Goal: Task Accomplishment & Management: Complete application form

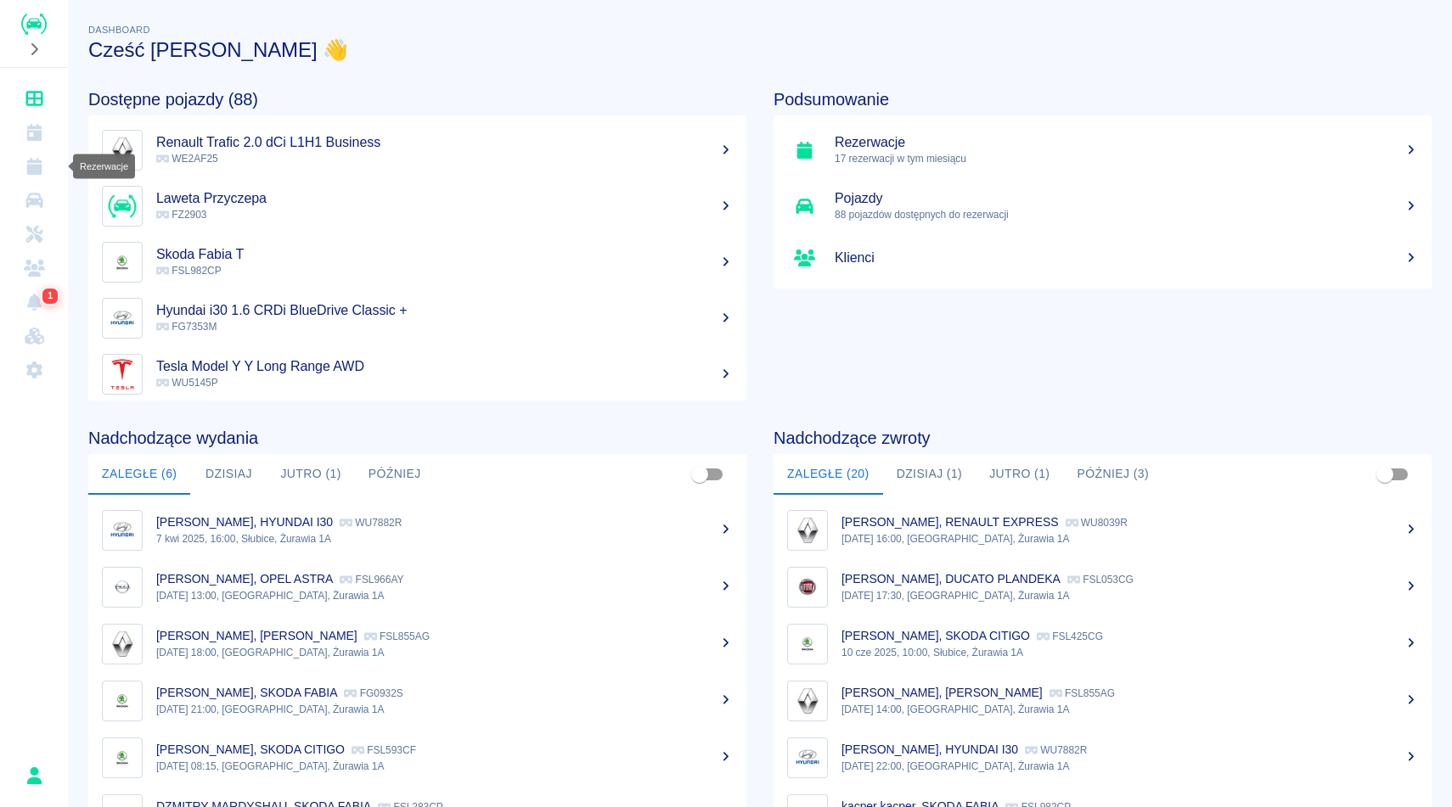
click at [37, 171] on icon "Rezerwacje" at bounding box center [33, 166] width 15 height 17
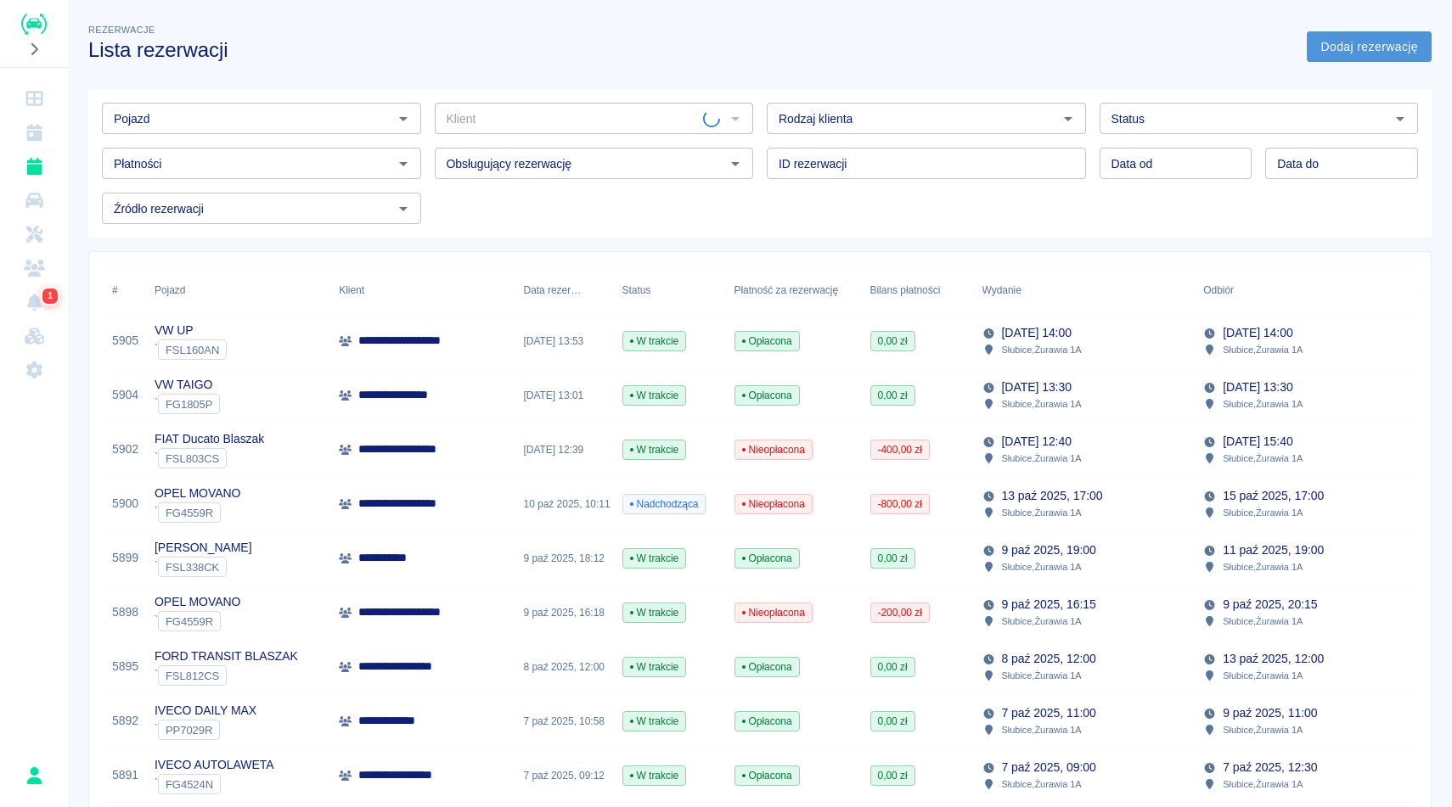
click at [1356, 46] on link "Dodaj rezerwację" at bounding box center [1369, 46] width 125 height 31
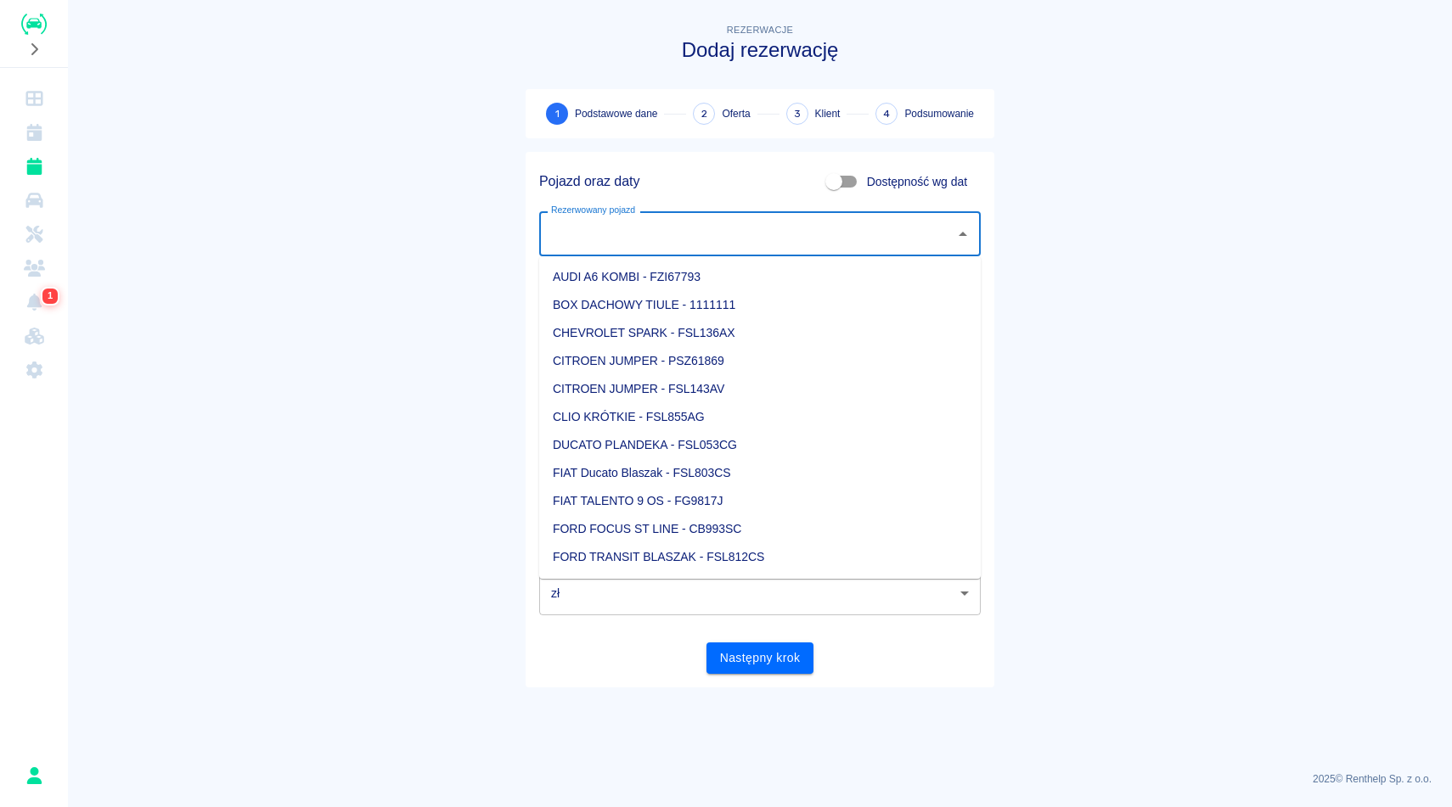
click at [632, 245] on input "Rezerwowany pojazd" at bounding box center [747, 234] width 401 height 30
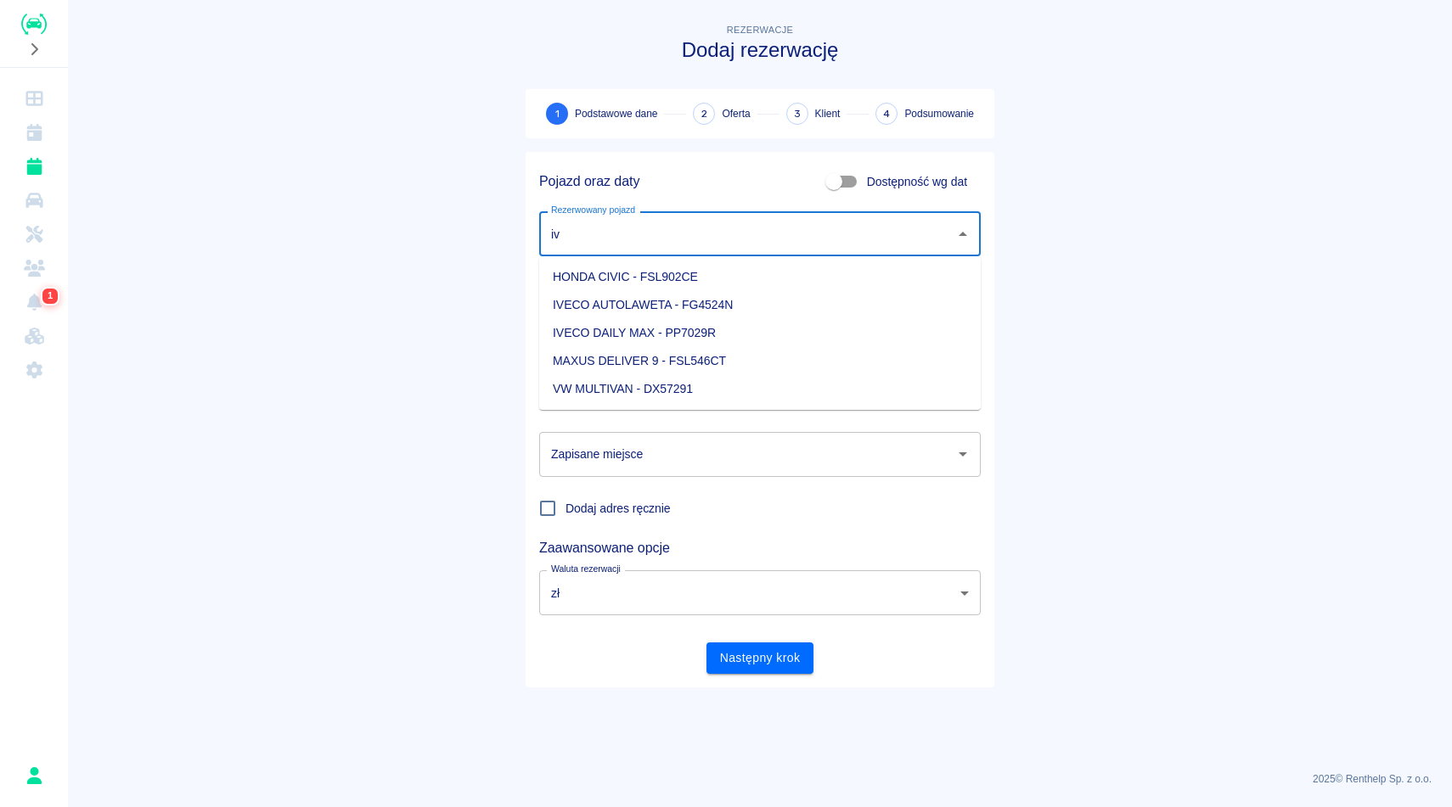
click at [720, 313] on li "IVECO AUTOLAWETA - FG4524N" at bounding box center [759, 305] width 441 height 28
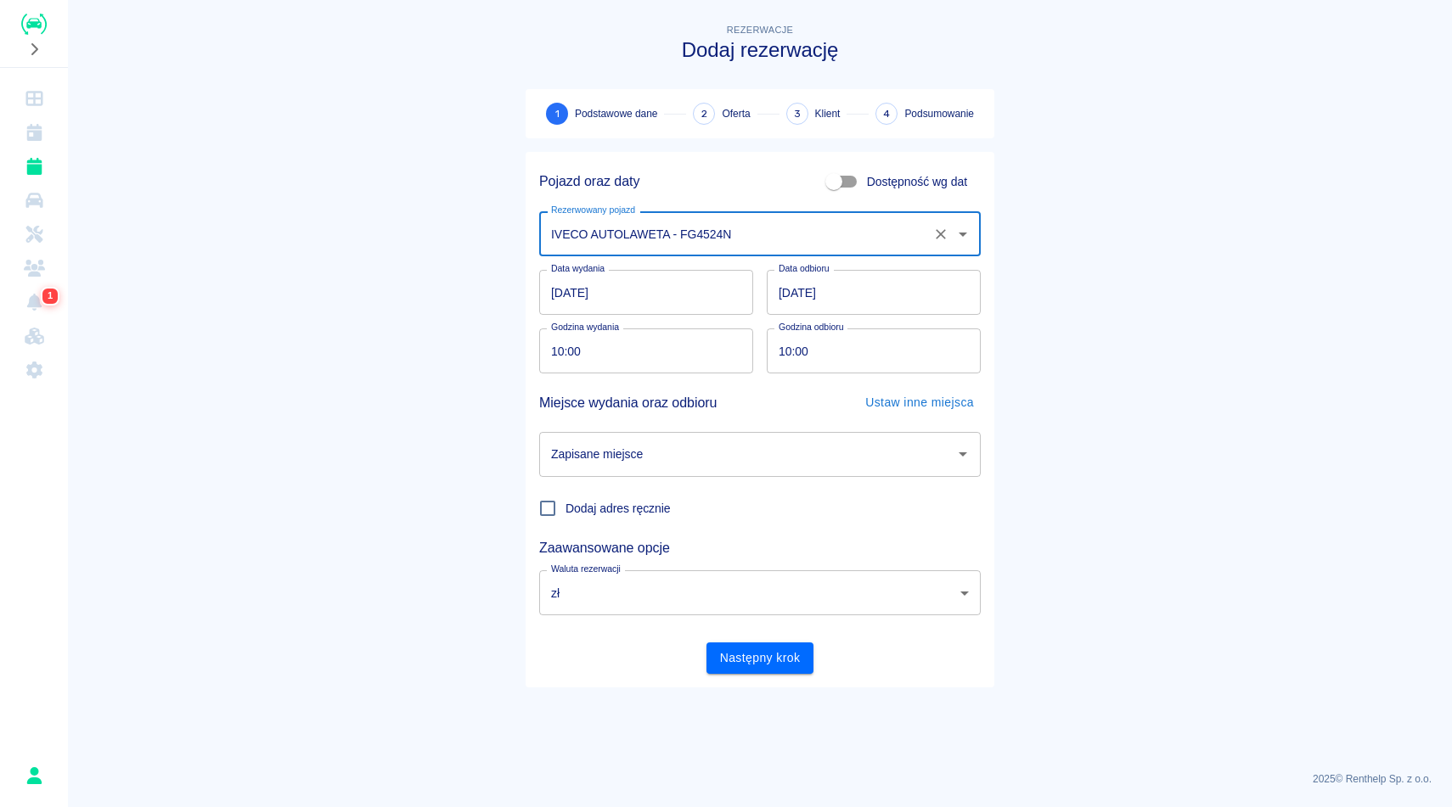
type input "IVECO AUTOLAWETA - FG4524N"
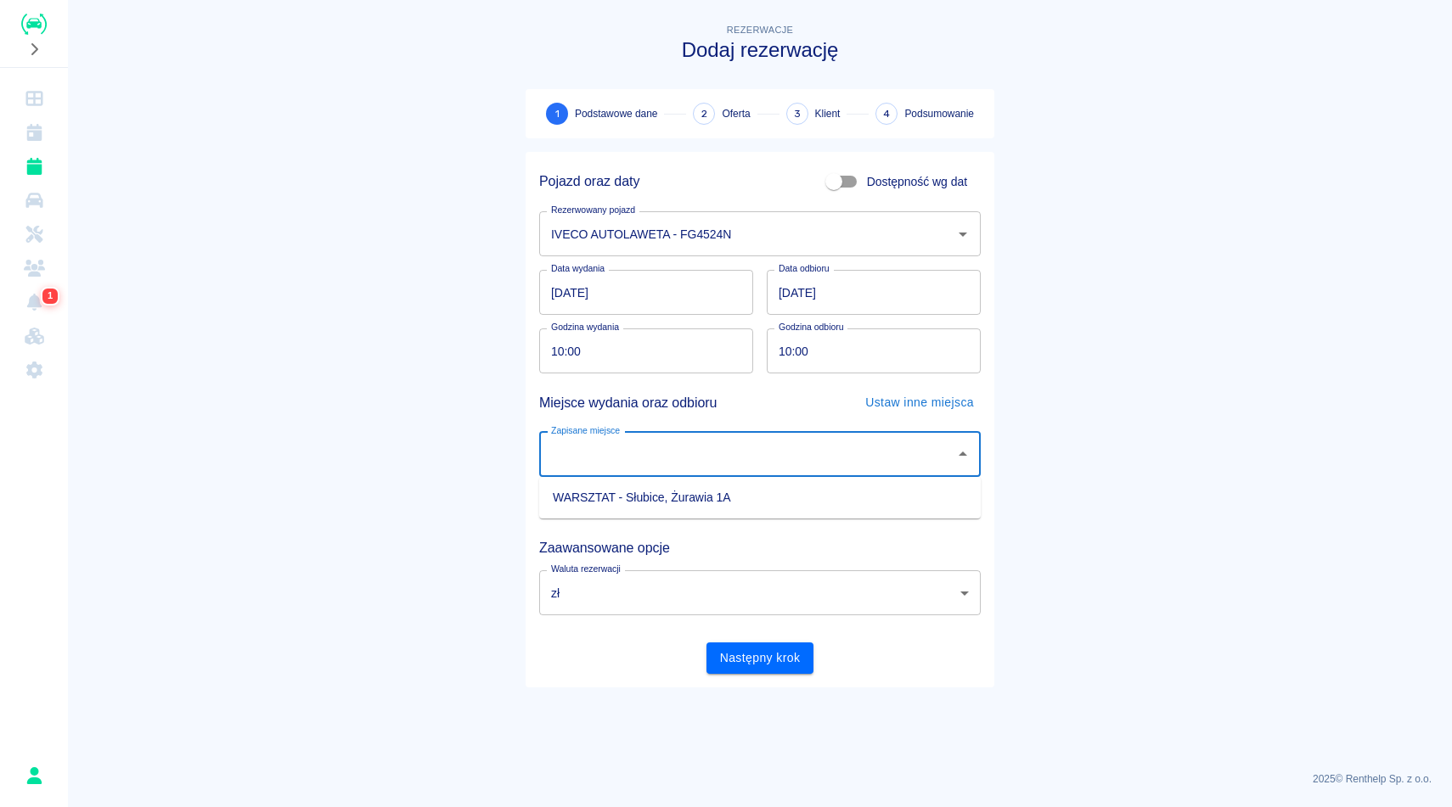
click at [644, 447] on input "Zapisane miejsce" at bounding box center [747, 455] width 401 height 30
click at [653, 498] on li "WARSZTAT - Słubice, Żurawia 1A" at bounding box center [759, 498] width 441 height 28
type input "WARSZTAT - Słubice, Żurawia 1A"
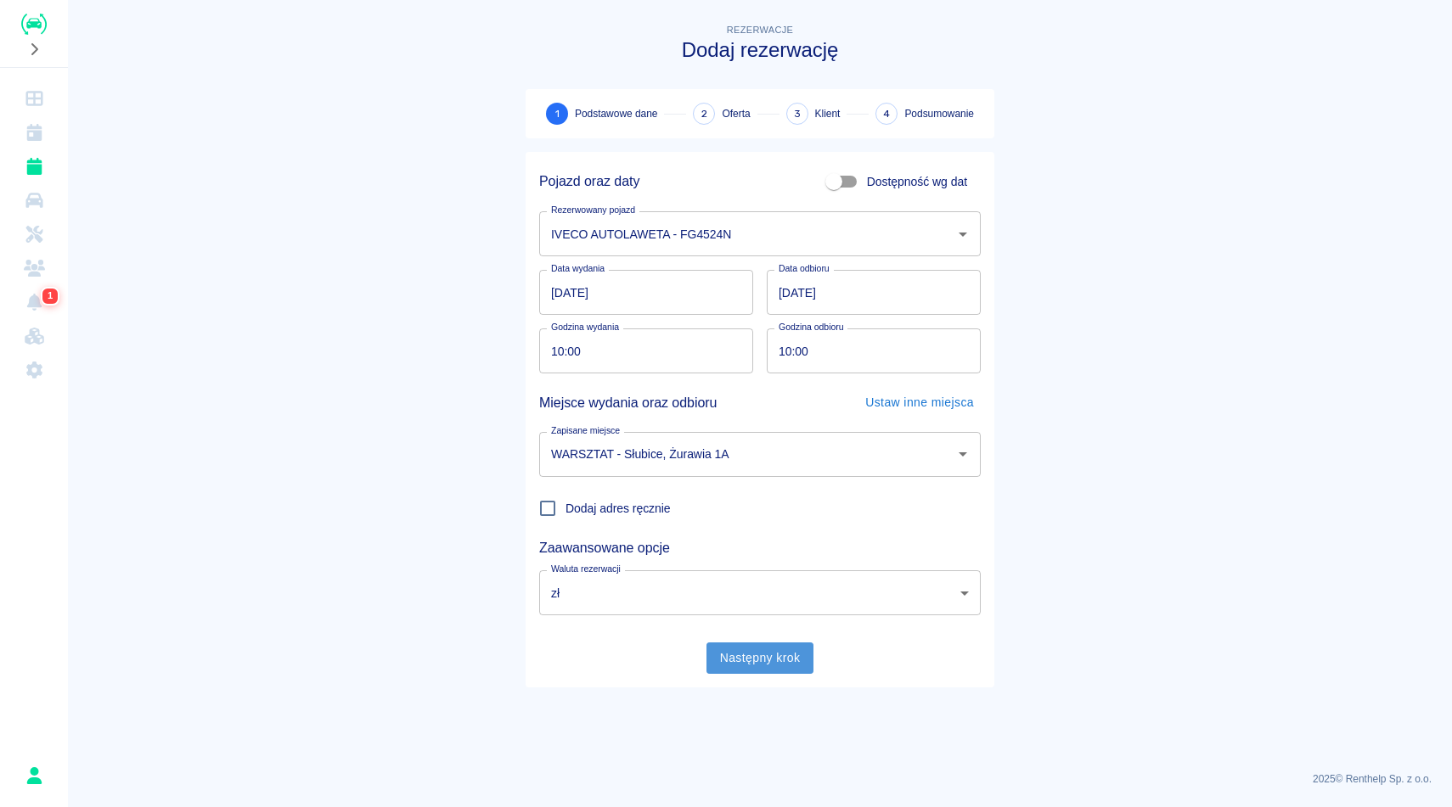
click at [760, 660] on button "Następny krok" at bounding box center [760, 658] width 108 height 31
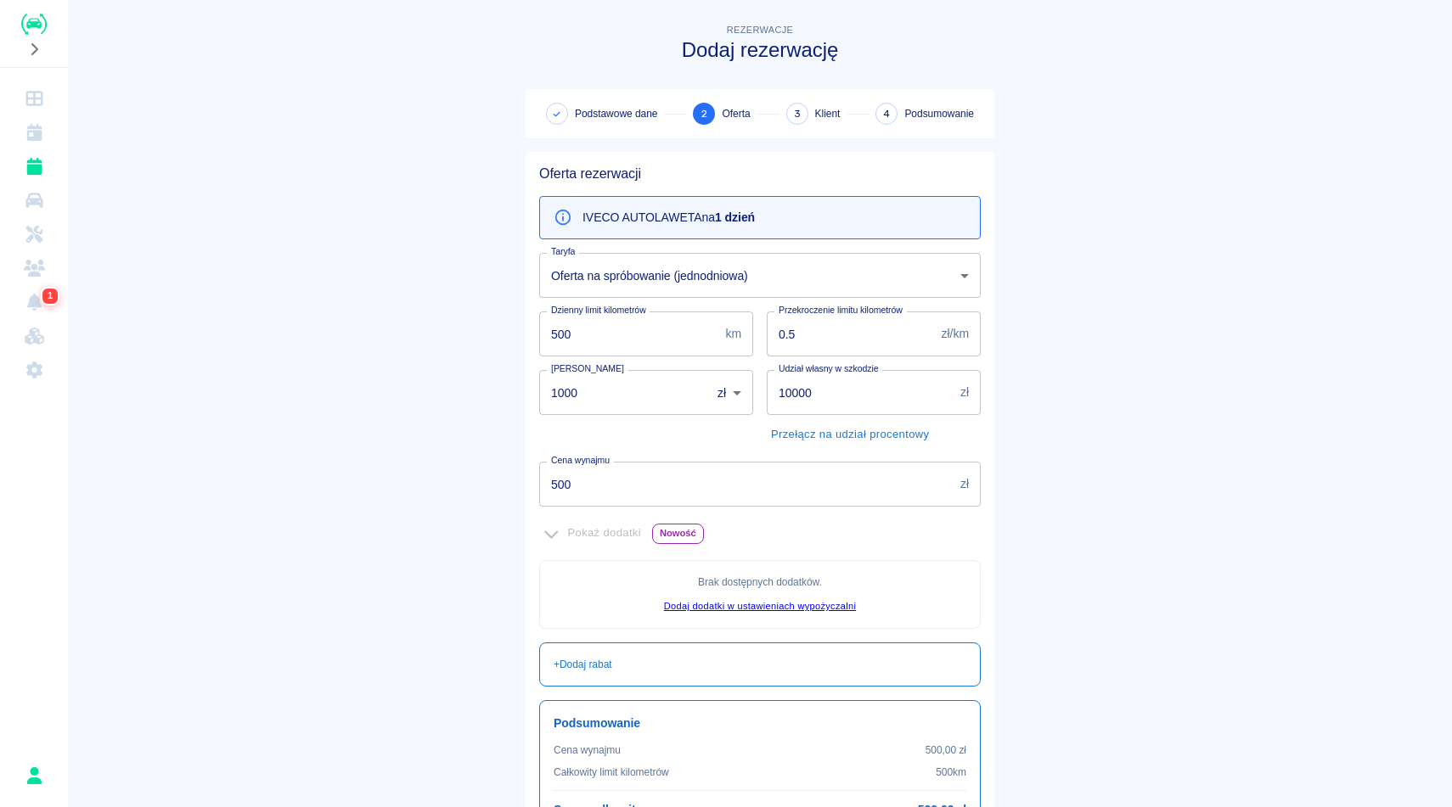
click at [604, 454] on label "Cena wynajmu" at bounding box center [580, 460] width 59 height 13
click at [604, 462] on input "500" at bounding box center [746, 484] width 414 height 45
drag, startPoint x: 604, startPoint y: 450, endPoint x: 605, endPoint y: 474, distance: 23.8
click at [605, 474] on div "Cena wynajmu 500 zł Cena wynajmu" at bounding box center [753, 477] width 455 height 59
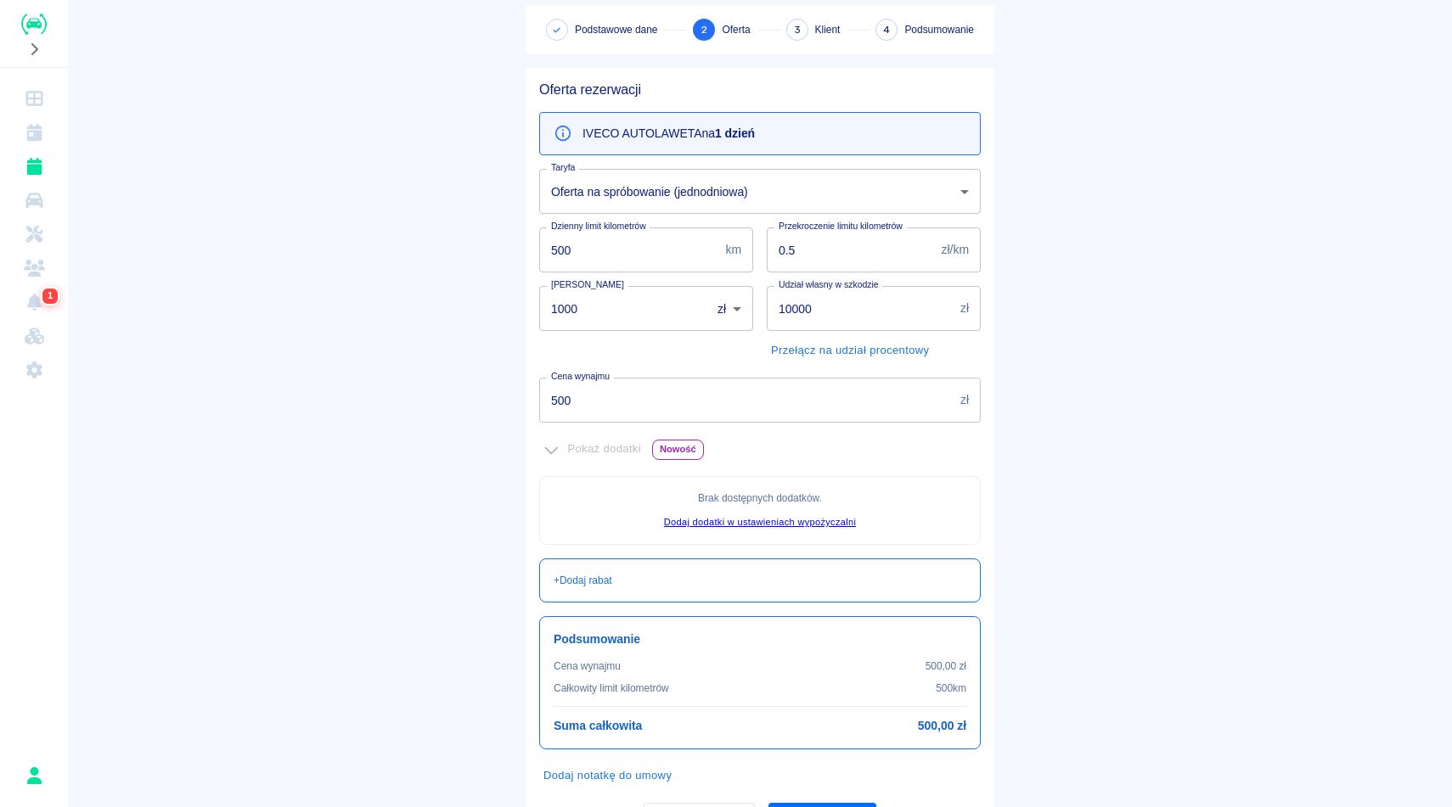
scroll to position [173, 0]
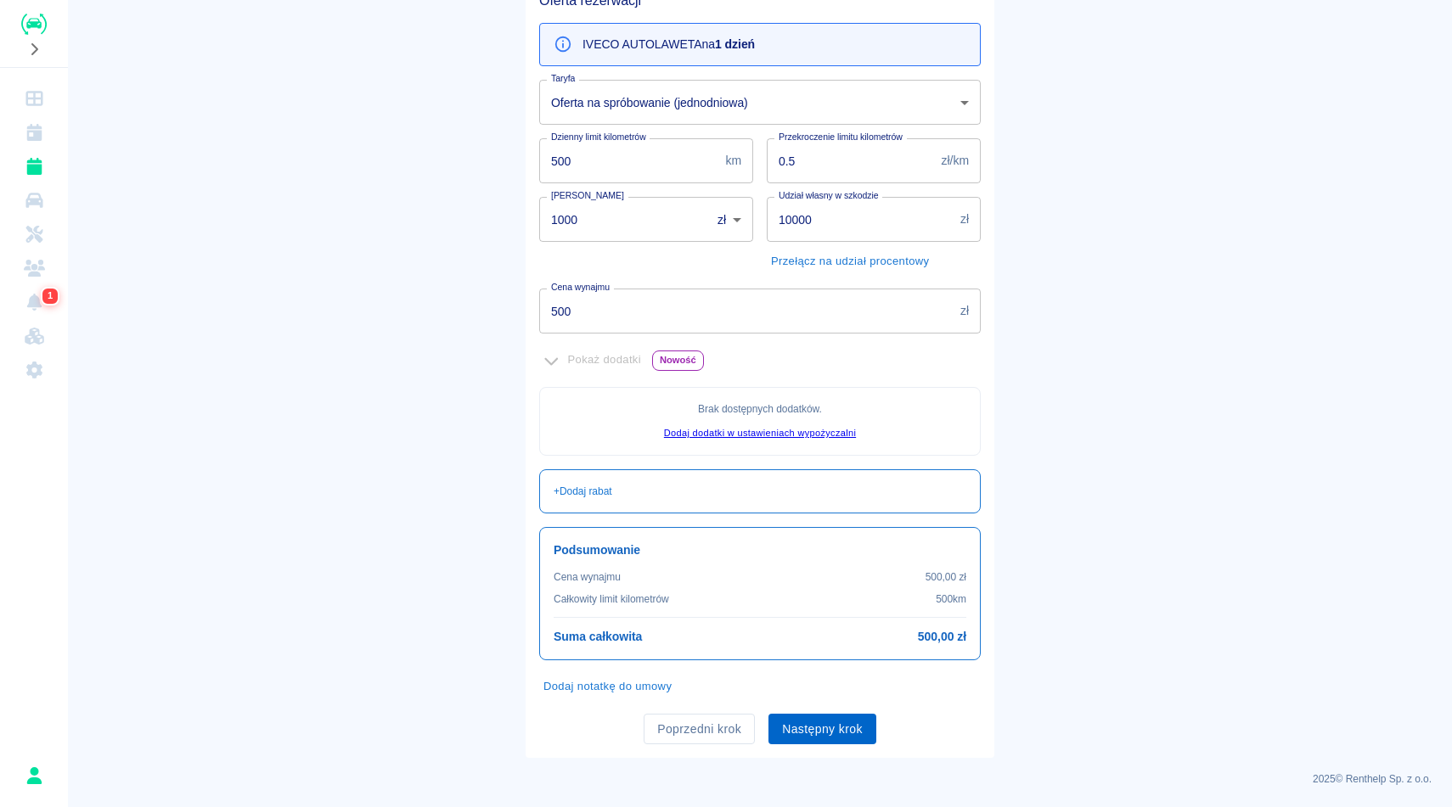
click at [812, 734] on button "Następny krok" at bounding box center [822, 729] width 108 height 31
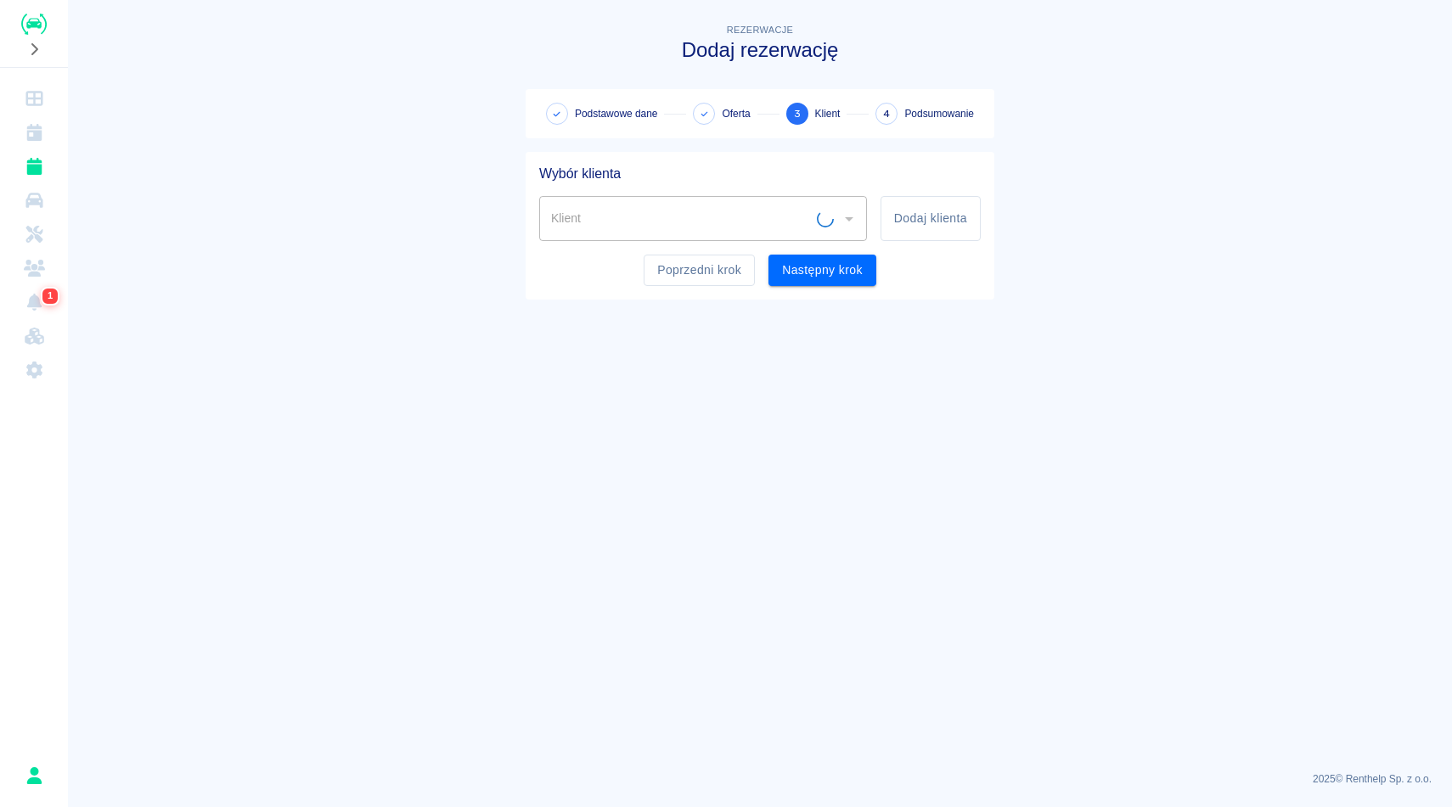
scroll to position [0, 0]
